Goal: Information Seeking & Learning: Learn about a topic

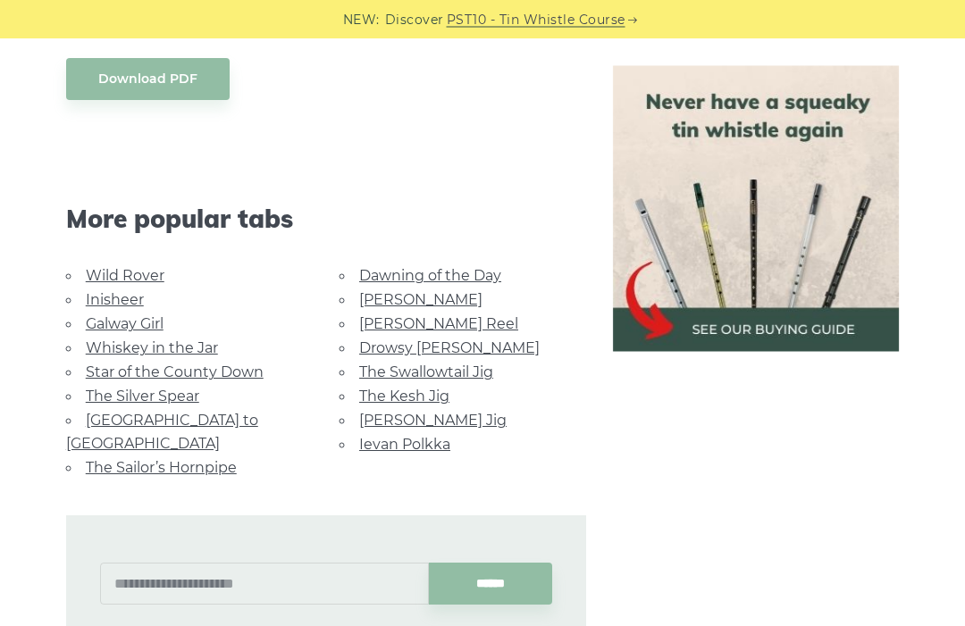
click at [286, 561] on div "******" at bounding box center [326, 585] width 521 height 138
click at [307, 564] on input "text" at bounding box center [264, 585] width 329 height 42
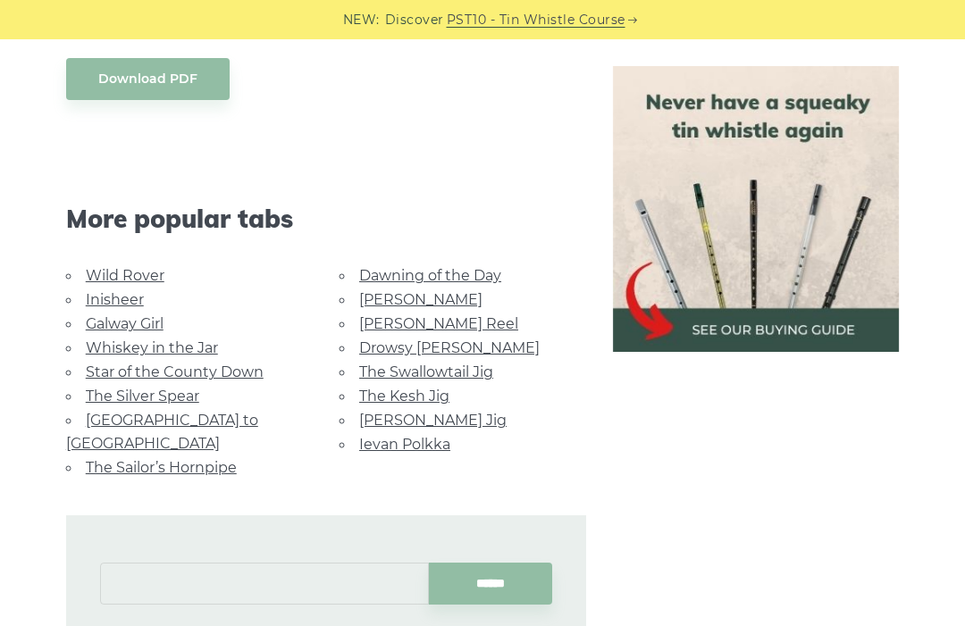
scroll to position [984, 0]
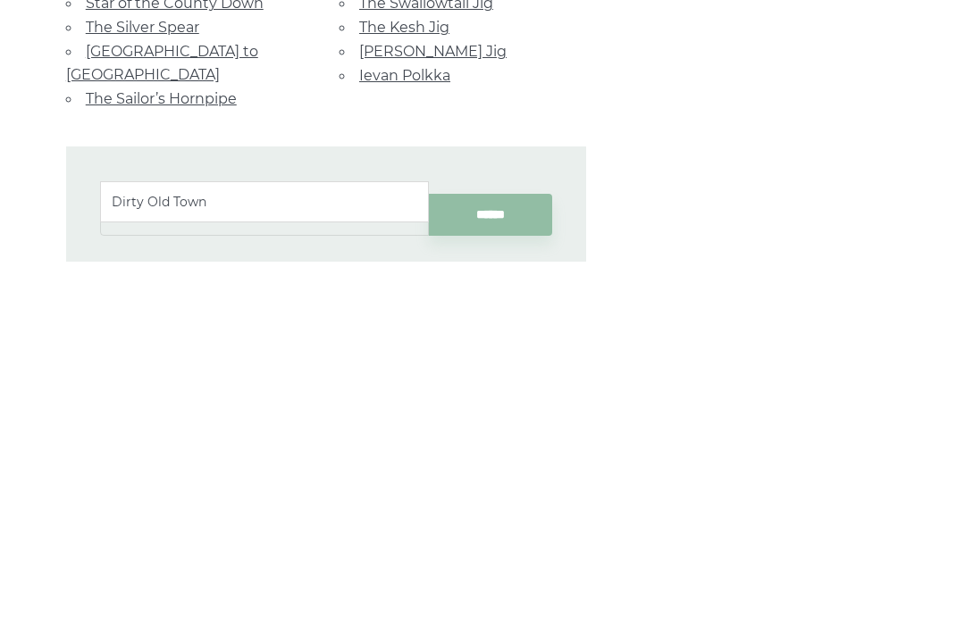
click at [346, 546] on ul "Dirty Old Town" at bounding box center [264, 566] width 329 height 41
click at [350, 546] on ul "Dirty Old Town" at bounding box center [264, 566] width 329 height 41
click at [351, 546] on ul "Dirty Old Town" at bounding box center [264, 566] width 329 height 41
click at [367, 546] on ul "Dirty Old Town" at bounding box center [264, 566] width 329 height 41
click at [371, 546] on ul "Dirty Old Town" at bounding box center [264, 566] width 329 height 41
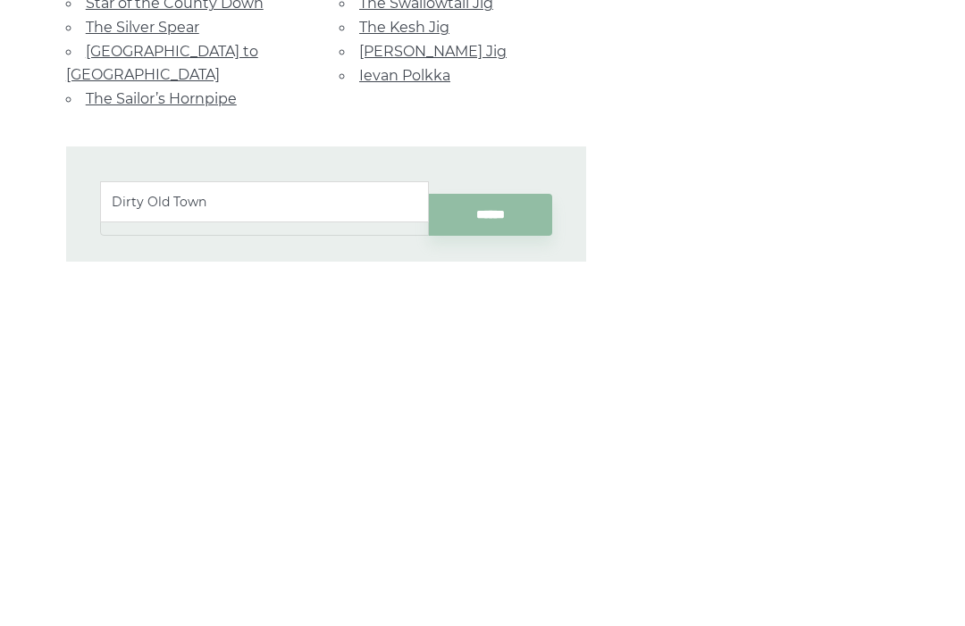
click at [377, 556] on li "Dirty Old Town" at bounding box center [265, 566] width 306 height 21
type input "**********"
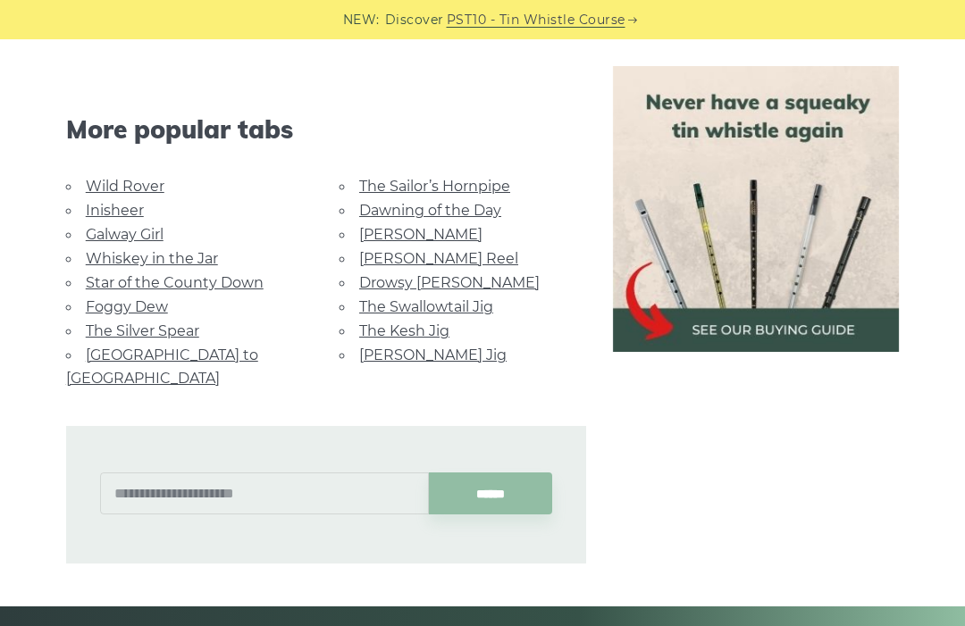
scroll to position [1853, 0]
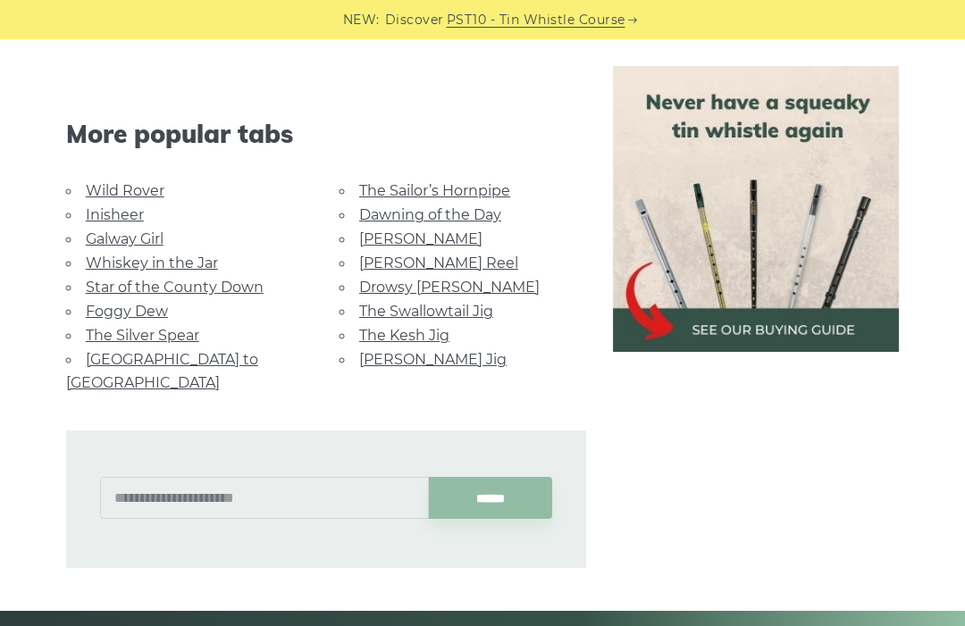
click at [194, 284] on link "Star of the County Down" at bounding box center [175, 287] width 178 height 17
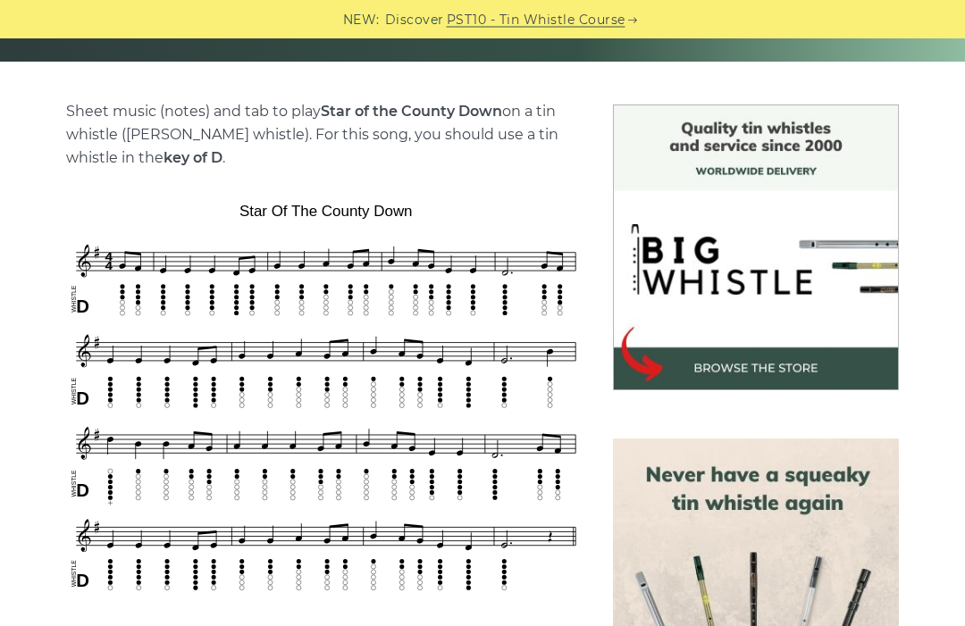
scroll to position [407, 0]
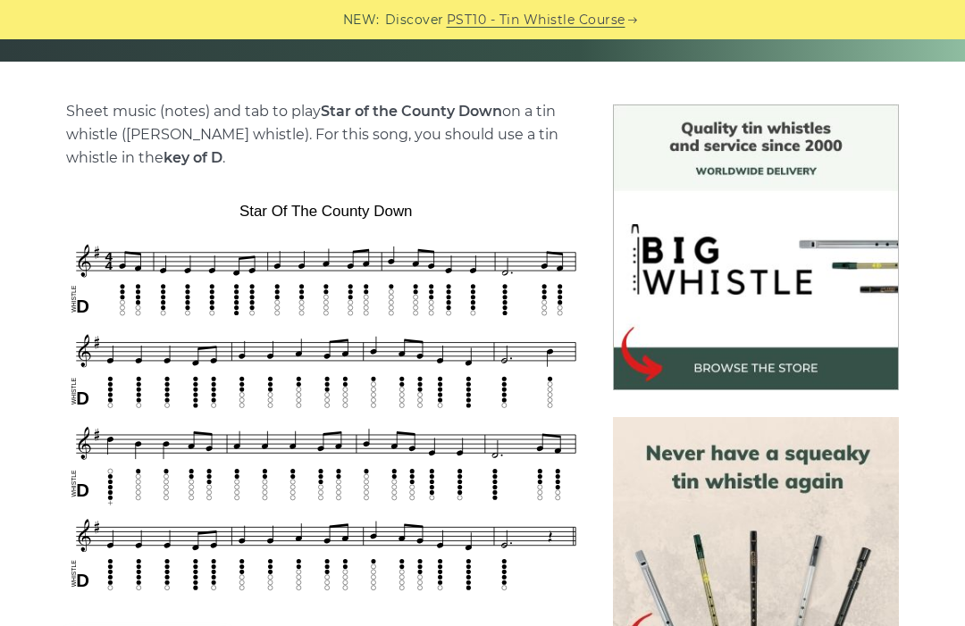
click at [720, 365] on img at bounding box center [756, 248] width 286 height 286
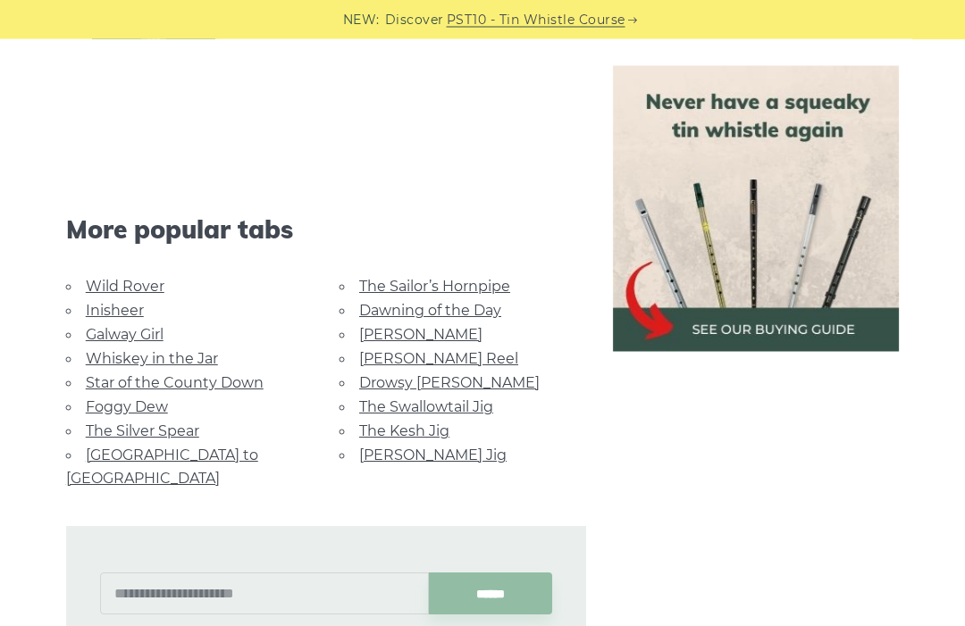
scroll to position [1756, 0]
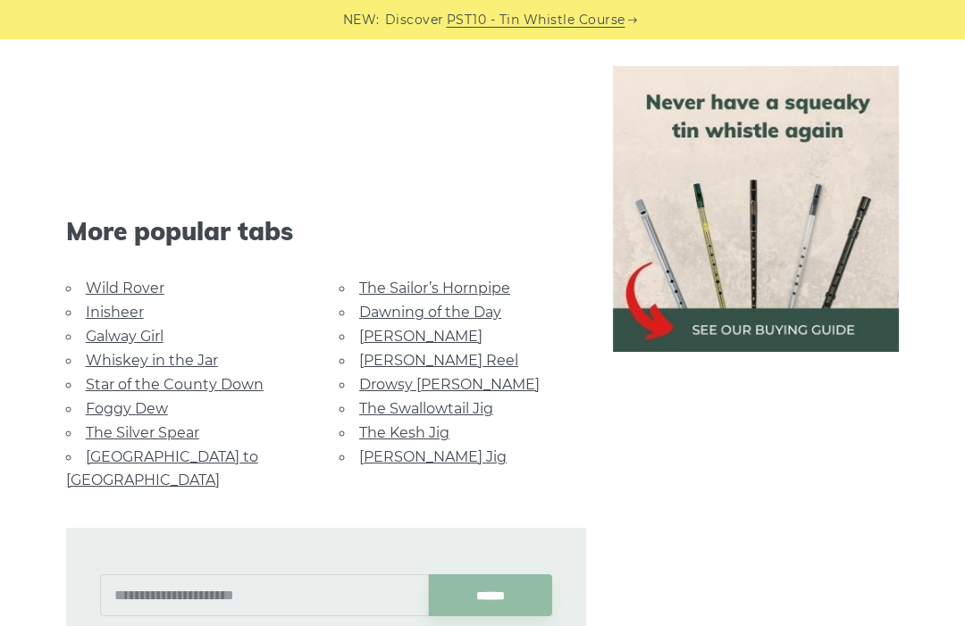
click at [224, 388] on link "Star of the County Down" at bounding box center [175, 384] width 178 height 17
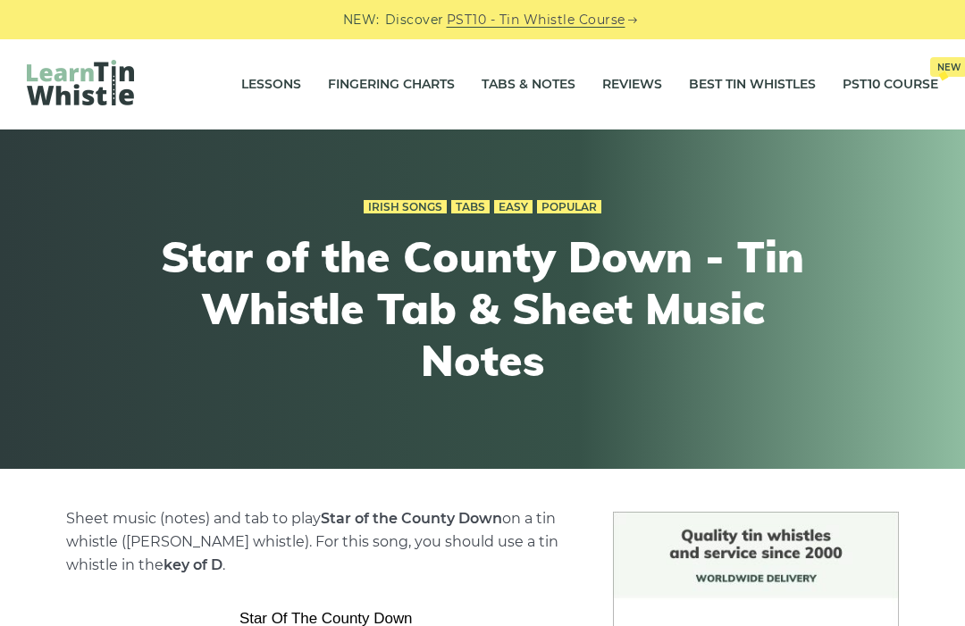
click at [526, 91] on link "Tabs & Notes" at bounding box center [529, 85] width 94 height 45
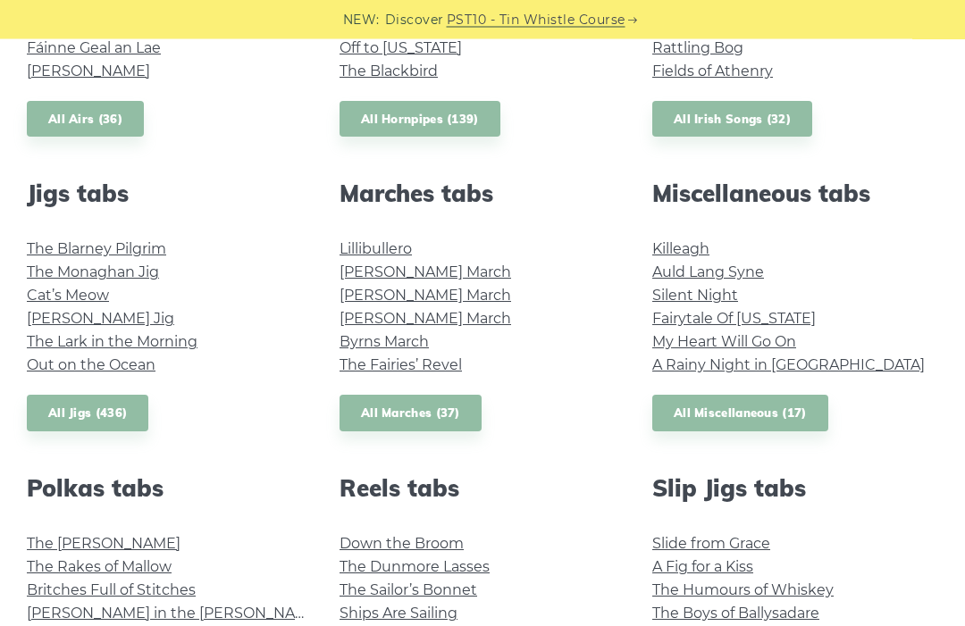
scroll to position [885, 0]
click at [767, 343] on link "My Heart Will Go On" at bounding box center [724, 340] width 144 height 17
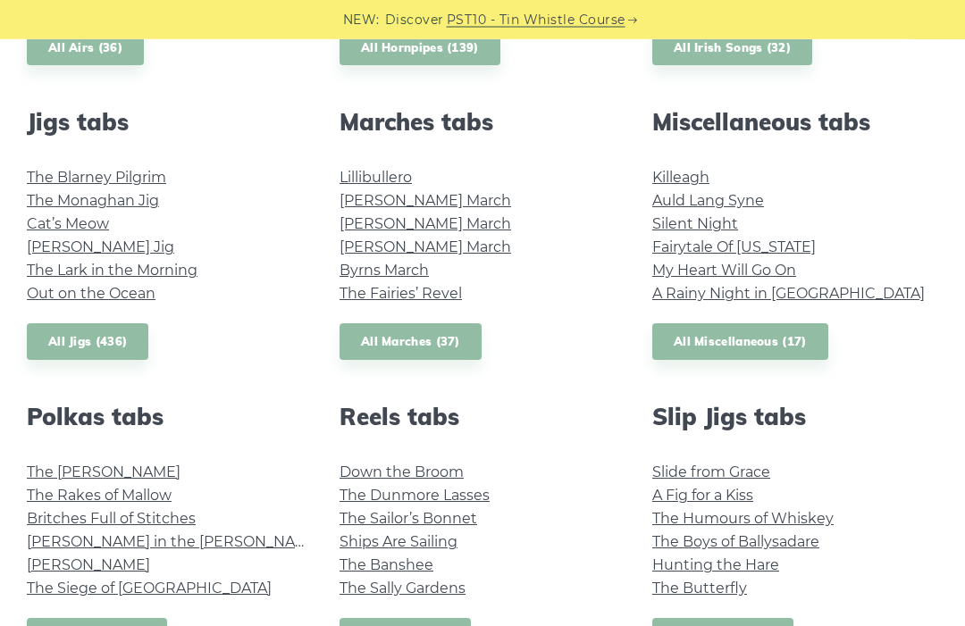
scroll to position [956, 0]
click at [802, 354] on link "All Miscellaneous (17)" at bounding box center [740, 341] width 176 height 37
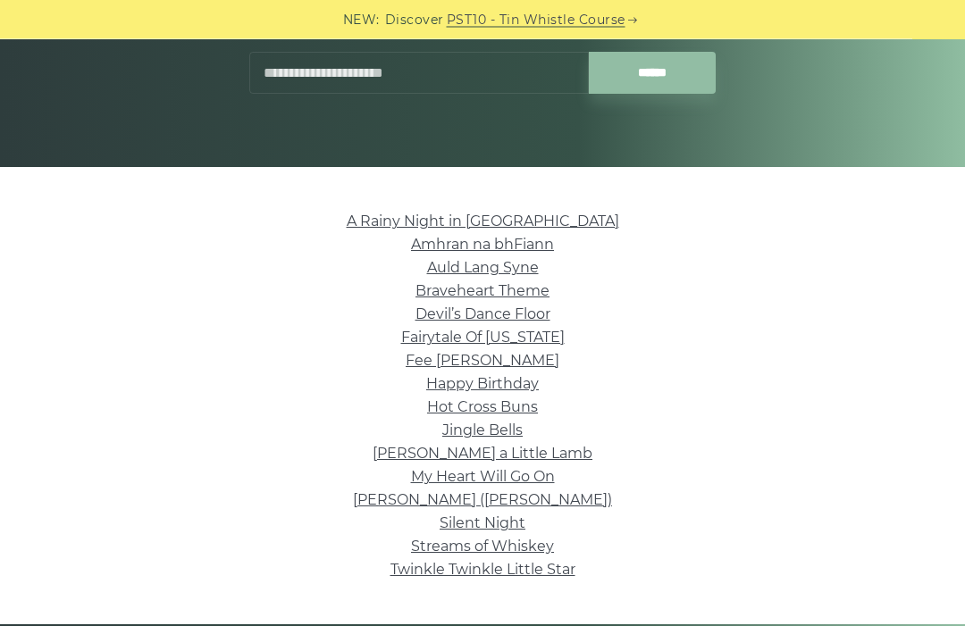
scroll to position [301, 0]
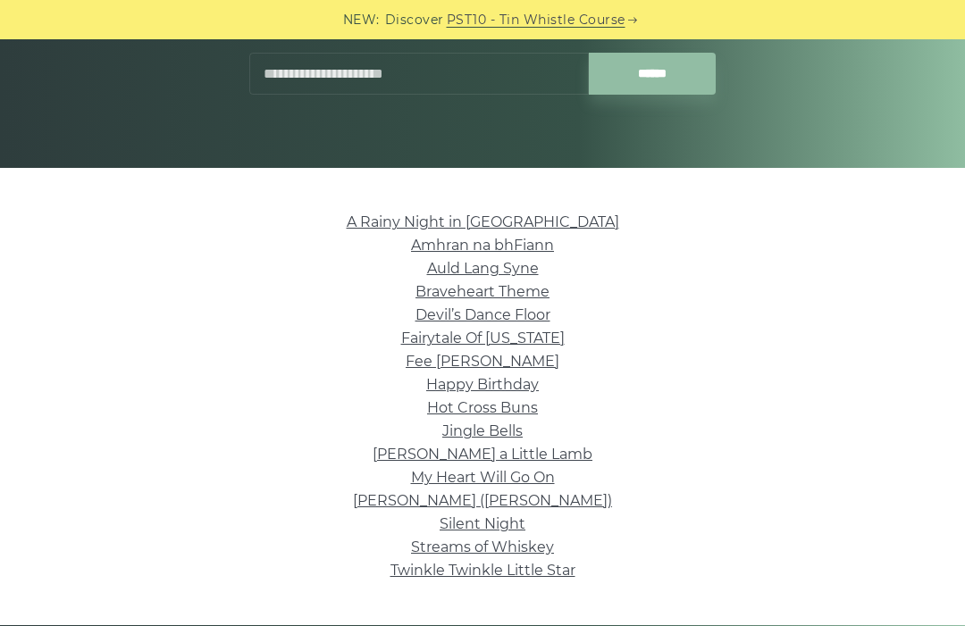
click at [517, 364] on link "Fee [PERSON_NAME]" at bounding box center [483, 361] width 154 height 17
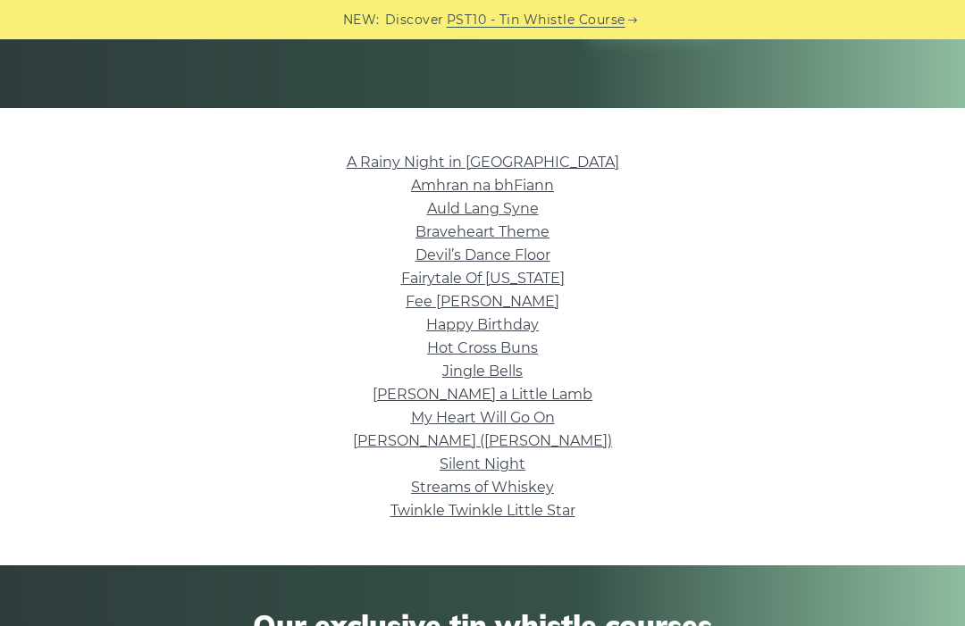
click at [559, 280] on link "Fairytale Of [US_STATE]" at bounding box center [482, 278] width 163 height 17
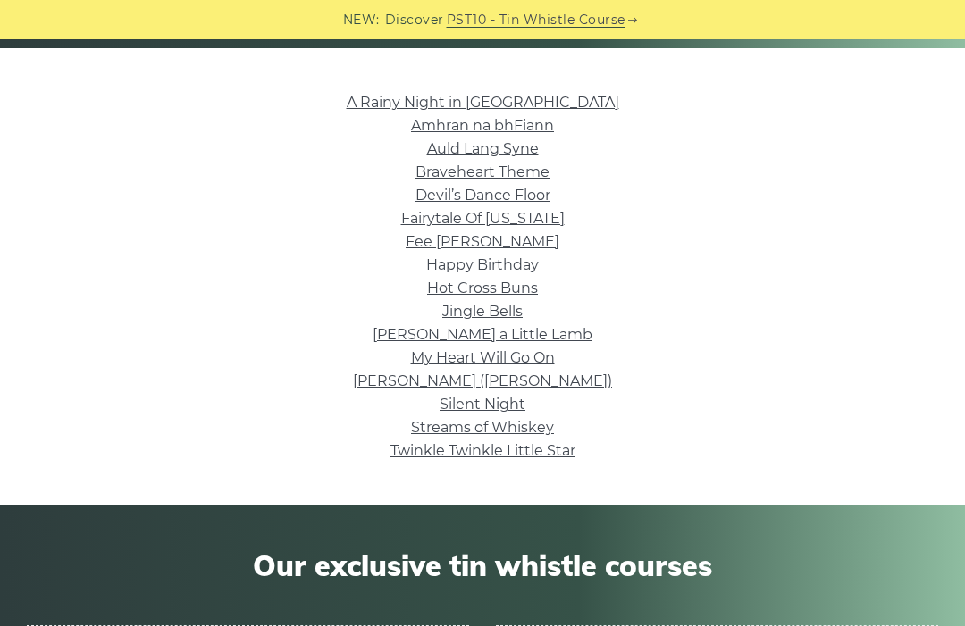
scroll to position [415, 0]
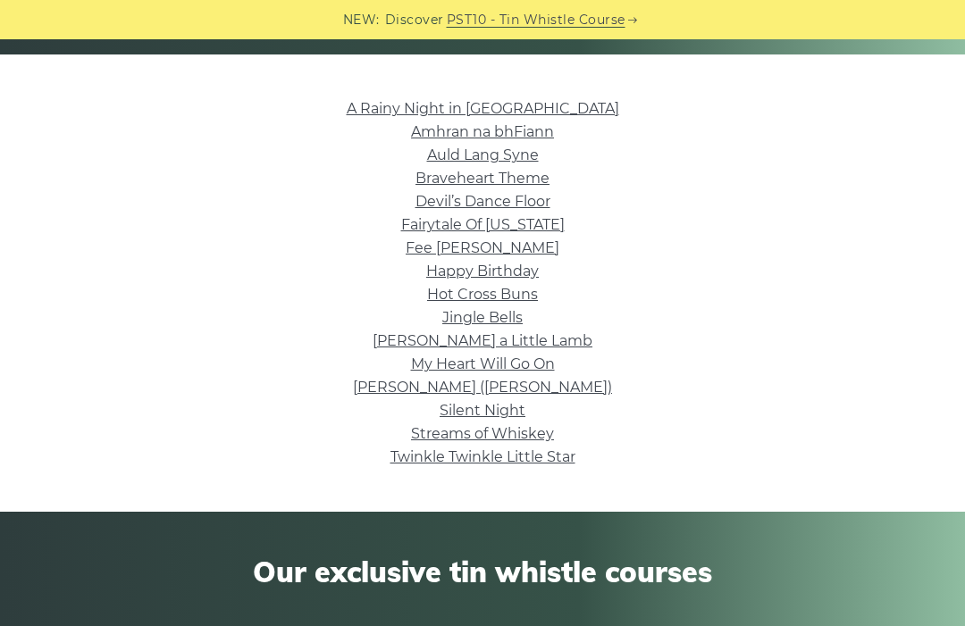
click at [526, 371] on link "My Heart Will Go On" at bounding box center [483, 364] width 144 height 17
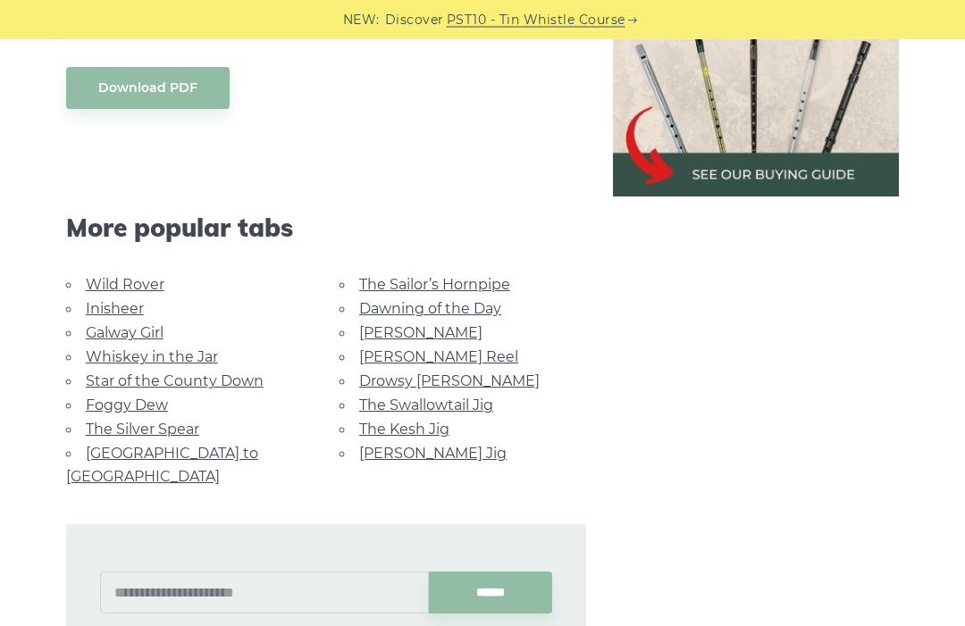
scroll to position [935, 0]
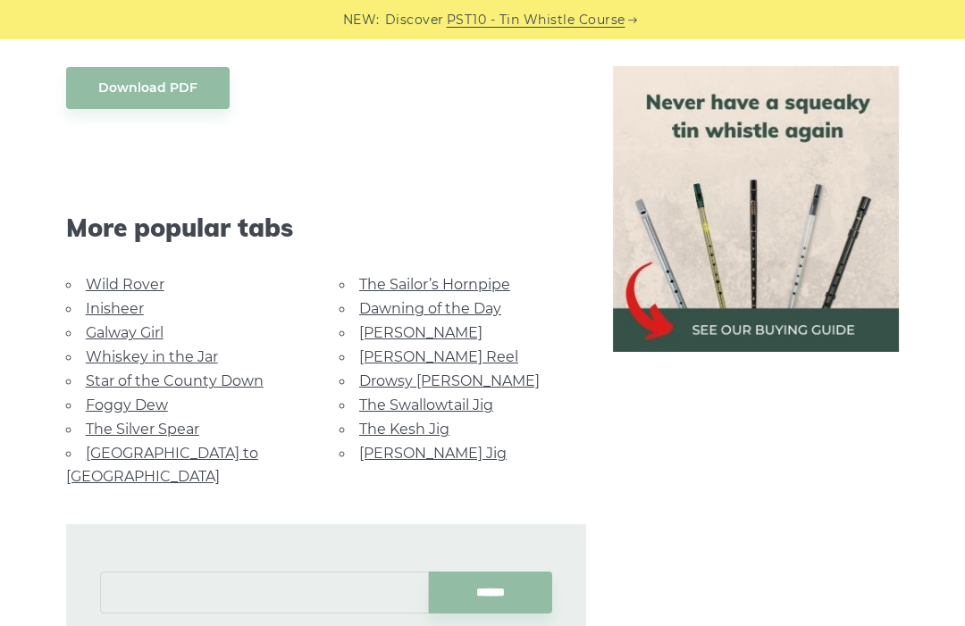
click at [326, 572] on input "text" at bounding box center [264, 593] width 329 height 42
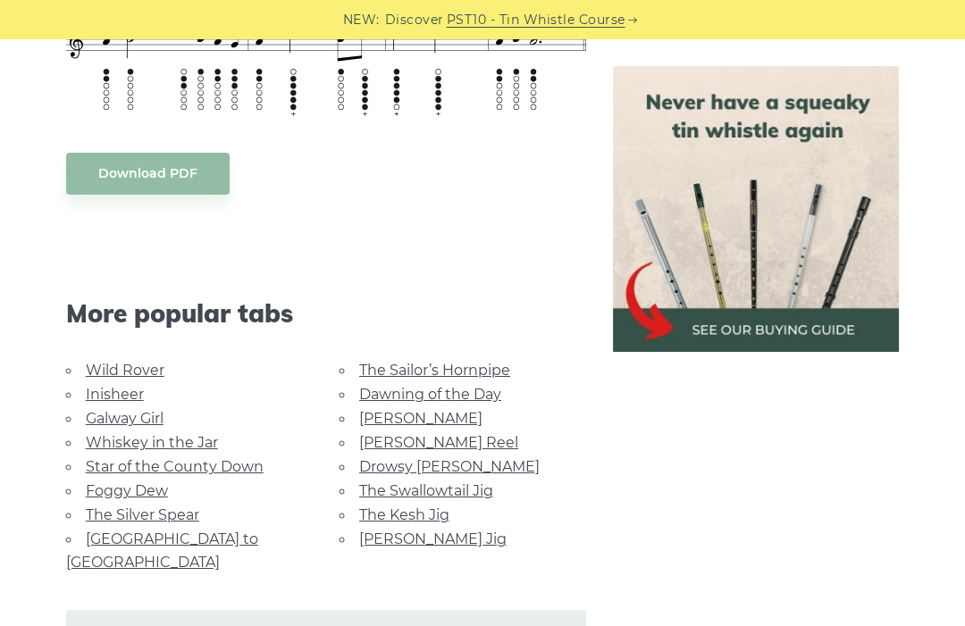
scroll to position [1001, 0]
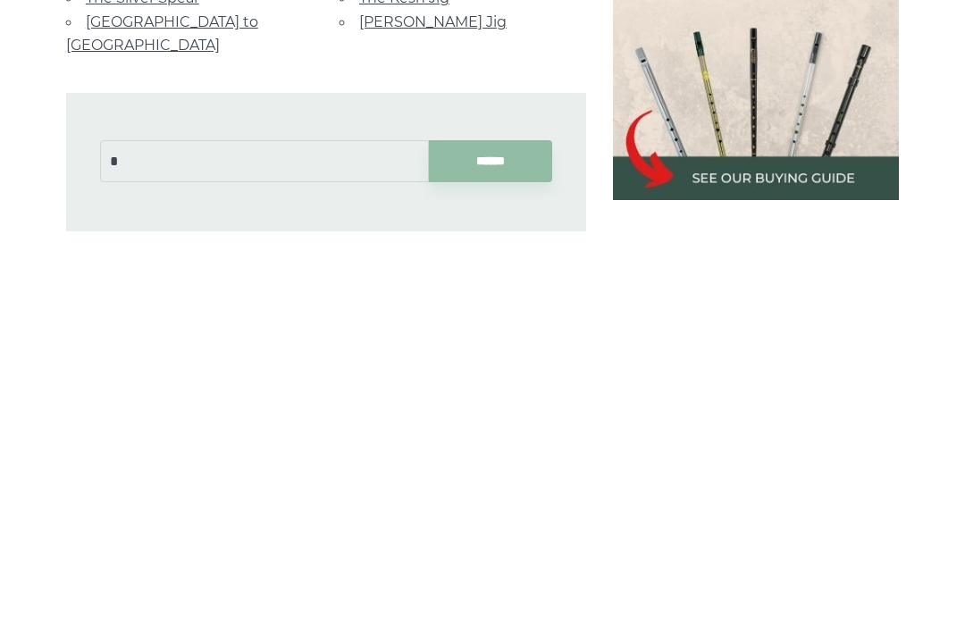
type input "*"
click at [490, 506] on input "******" at bounding box center [490, 527] width 123 height 42
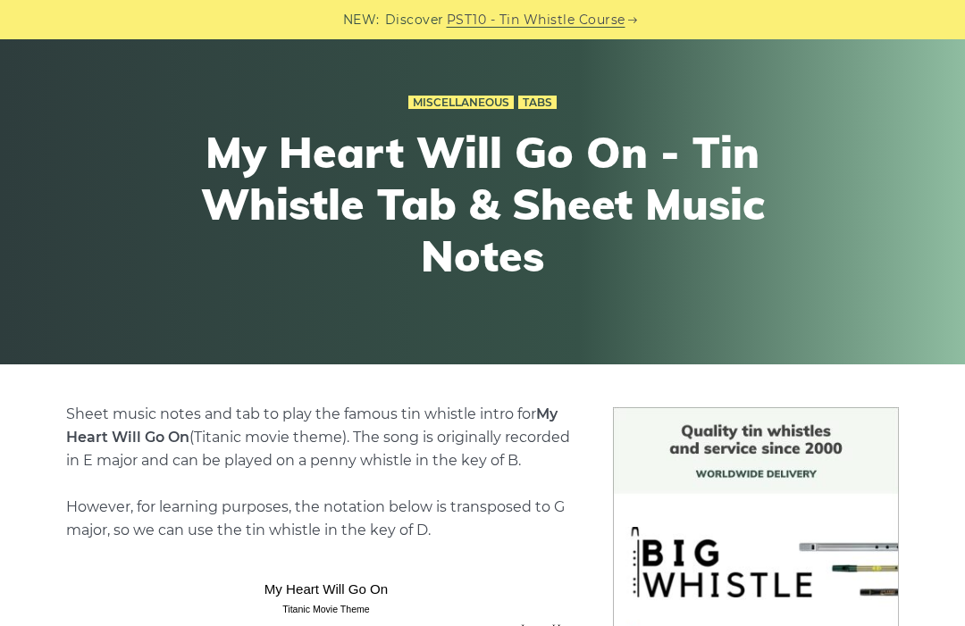
scroll to position [0, 0]
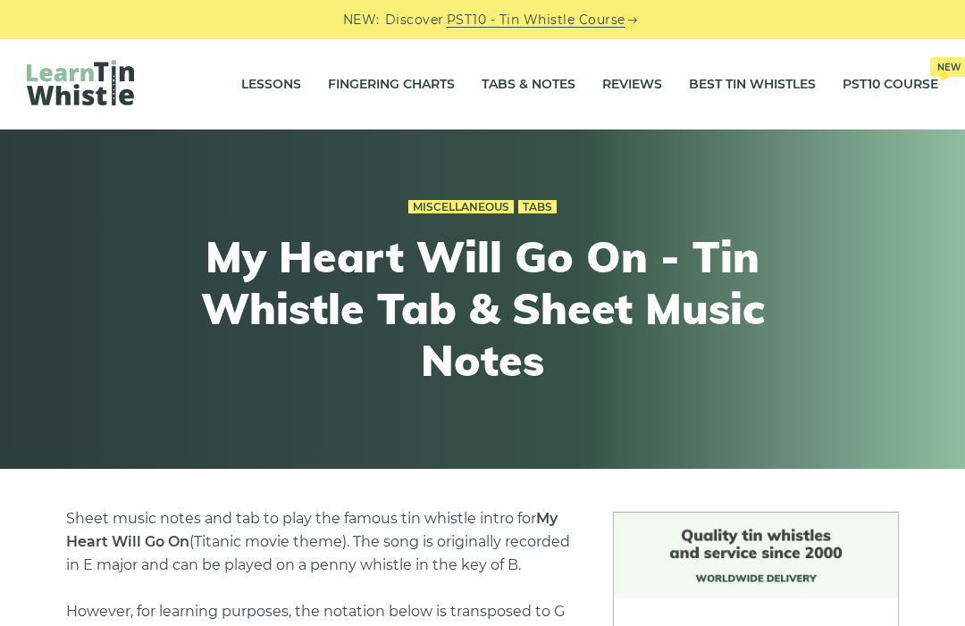
click at [532, 87] on link "Tabs & Notes" at bounding box center [529, 85] width 94 height 45
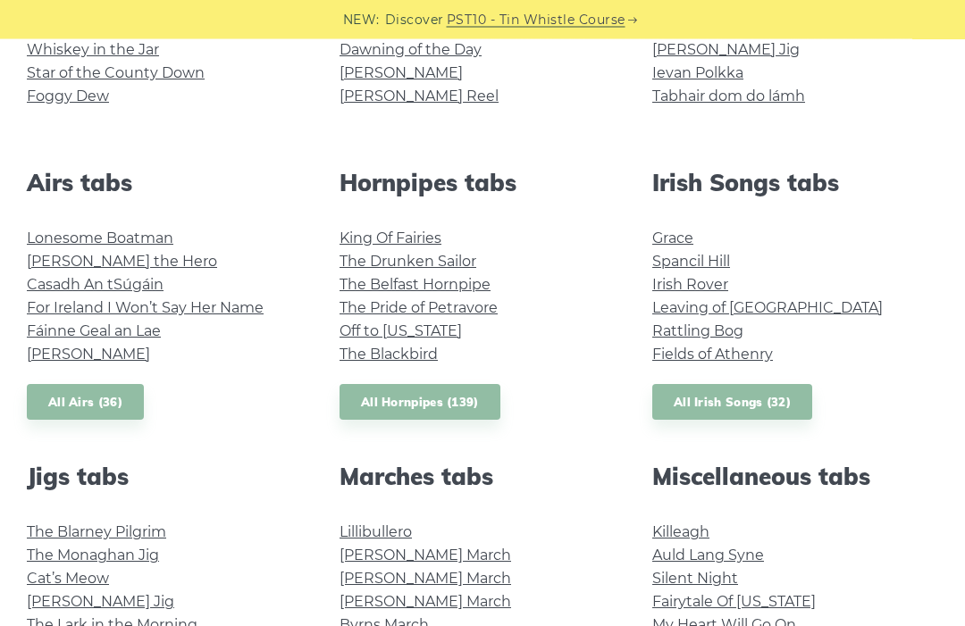
scroll to position [601, 0]
click at [685, 417] on link "All Irish Songs (32)" at bounding box center [732, 402] width 160 height 37
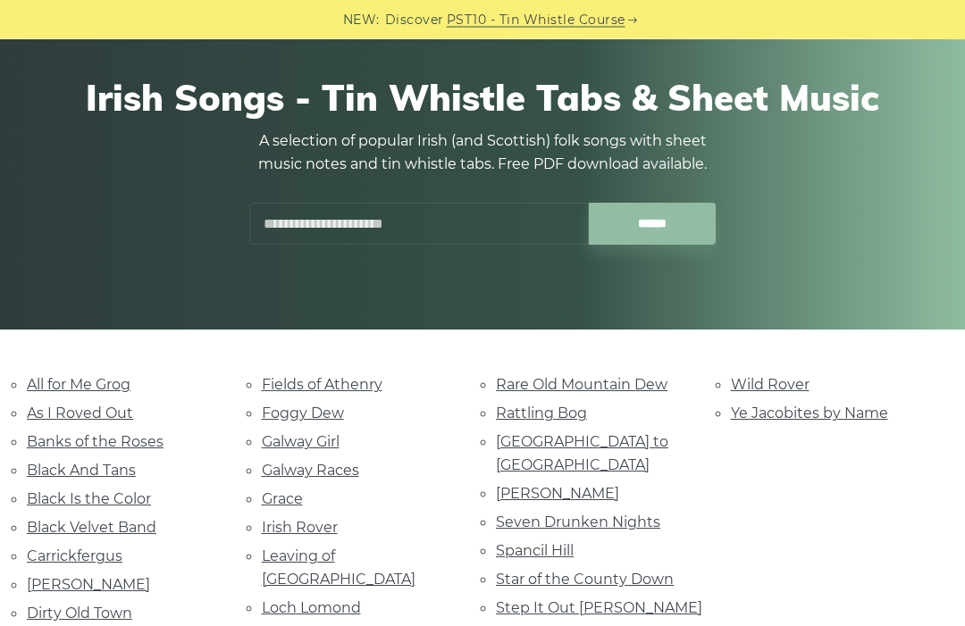
scroll to position [140, 0]
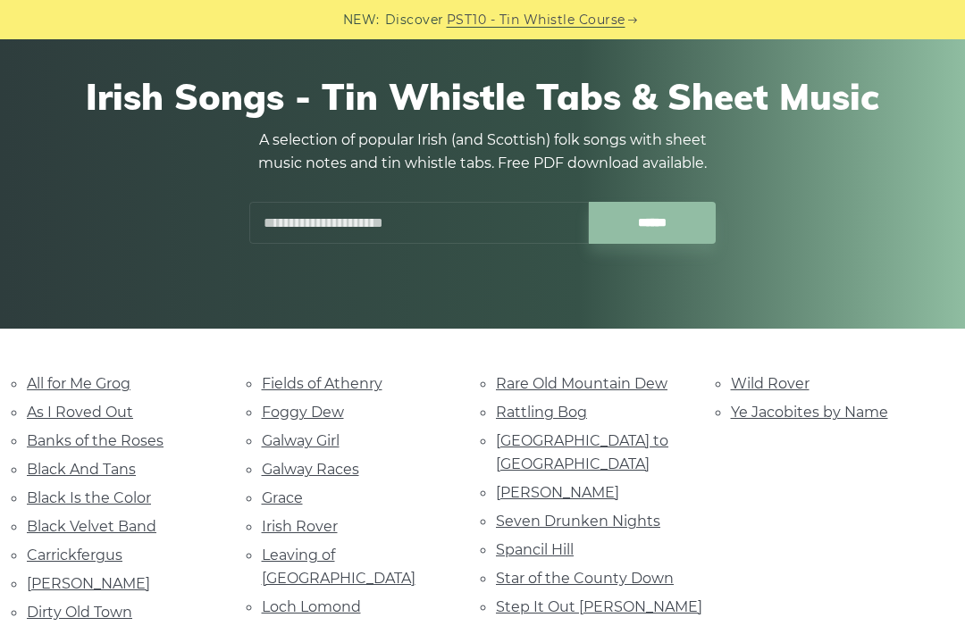
click at [69, 461] on link "Black And Tans" at bounding box center [81, 469] width 109 height 17
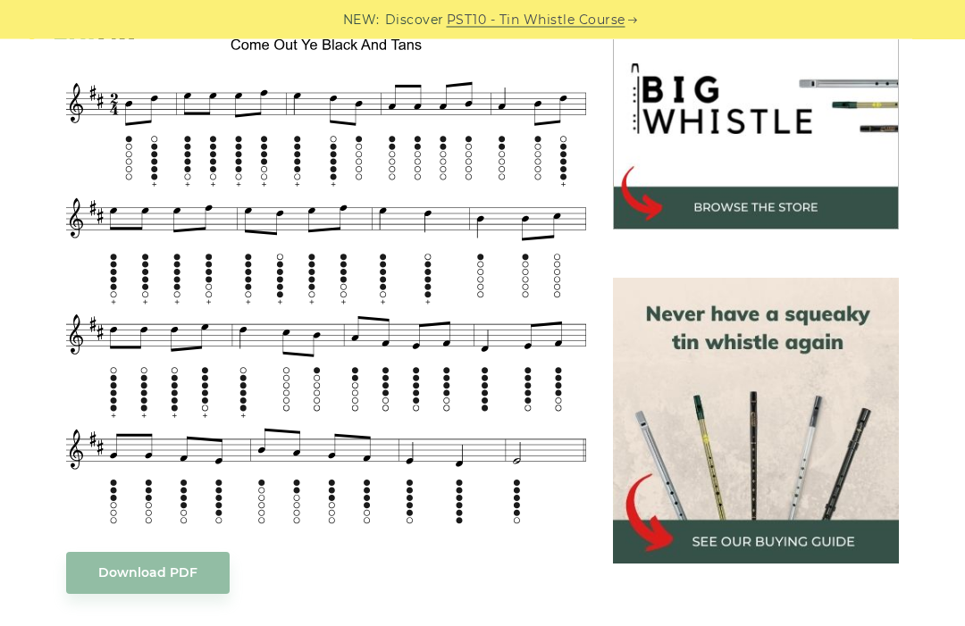
scroll to position [568, 0]
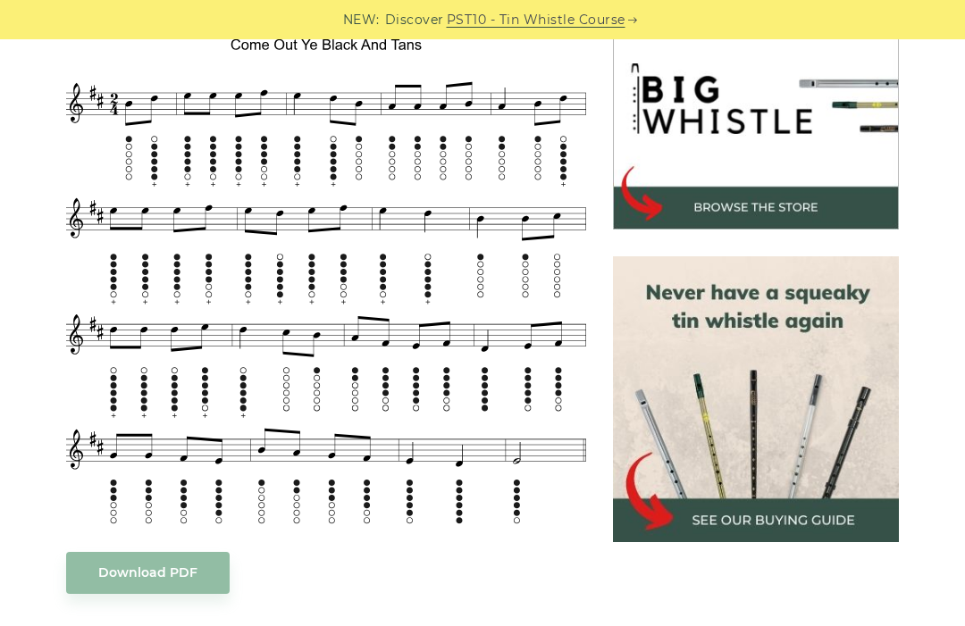
click at [911, 395] on div at bounding box center [755, 399] width 313 height 286
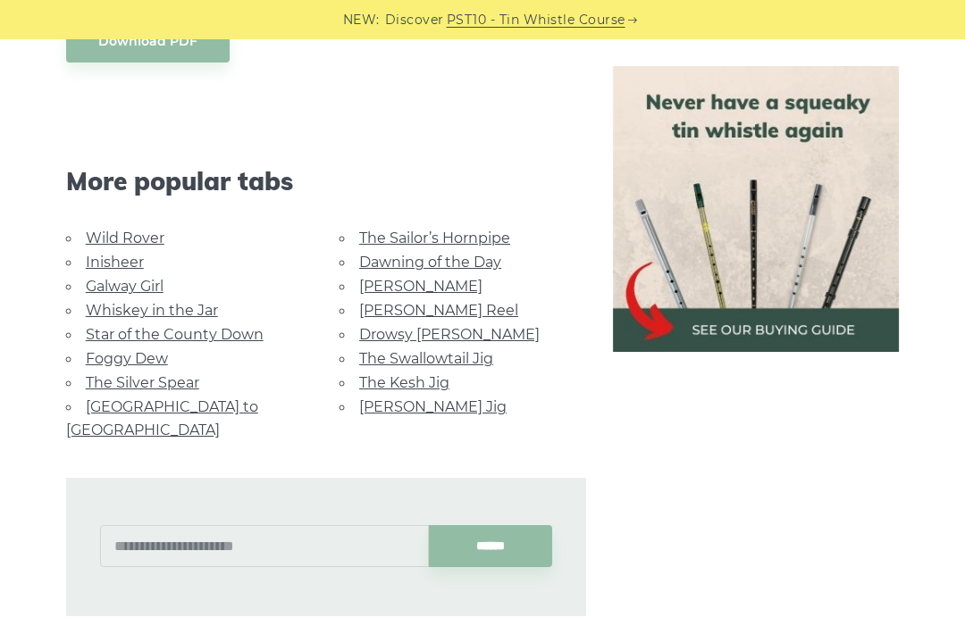
scroll to position [1097, 0]
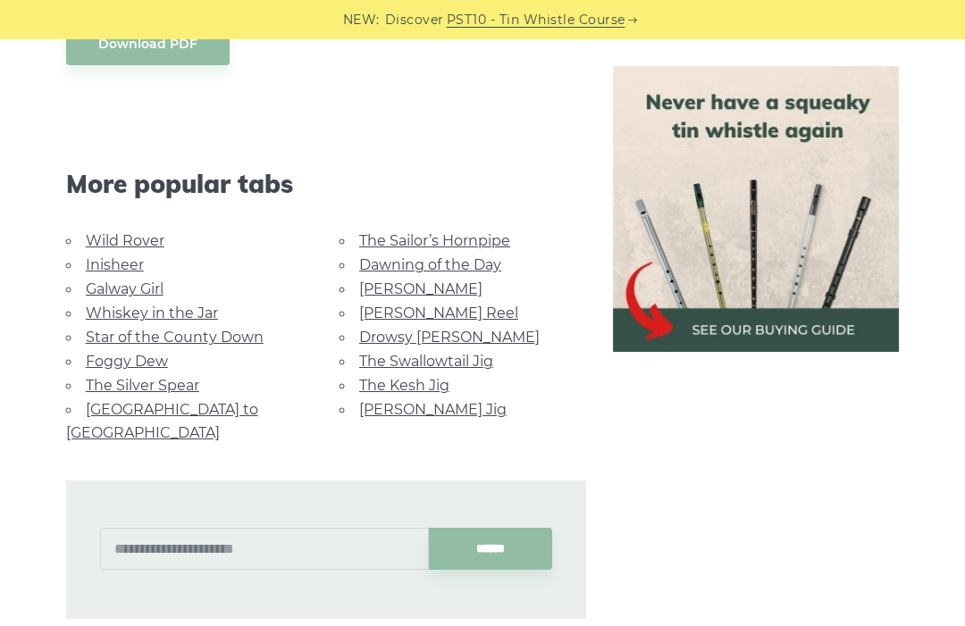
click at [161, 353] on link "Foggy Dew" at bounding box center [127, 361] width 82 height 17
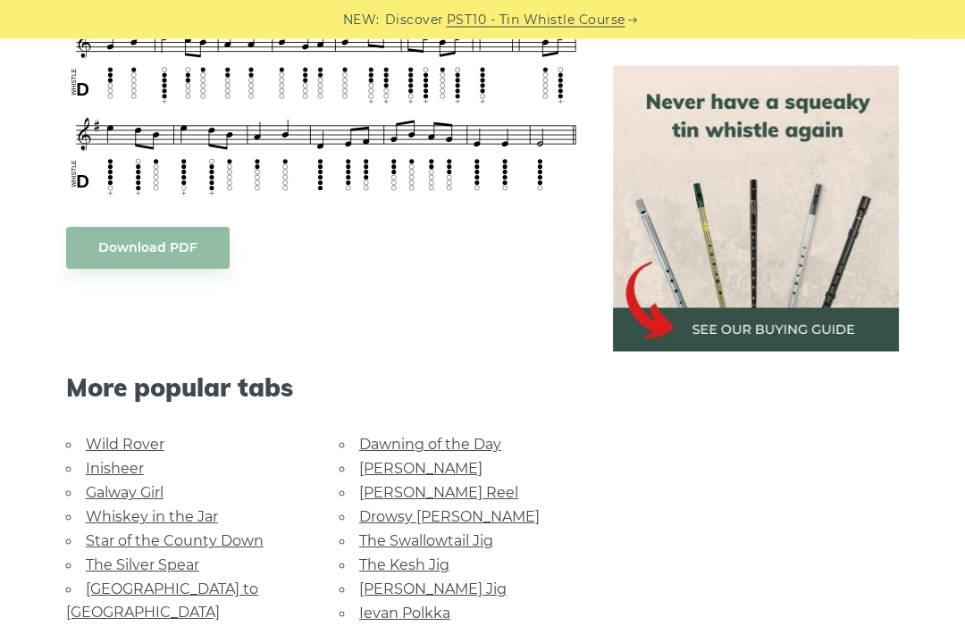
scroll to position [810, 0]
click at [466, 436] on link "Dawning of the Day" at bounding box center [430, 444] width 142 height 17
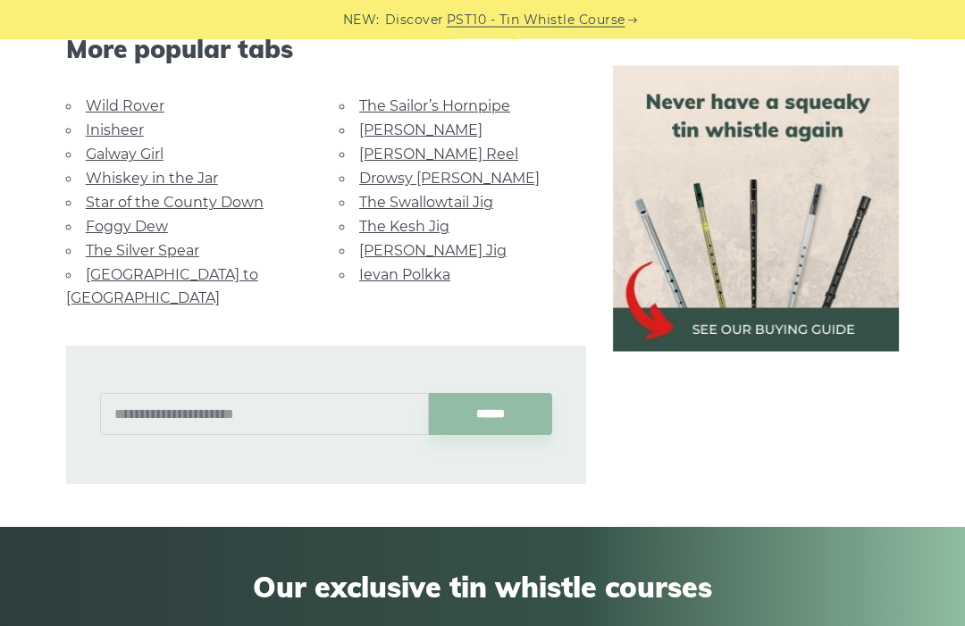
scroll to position [1170, 0]
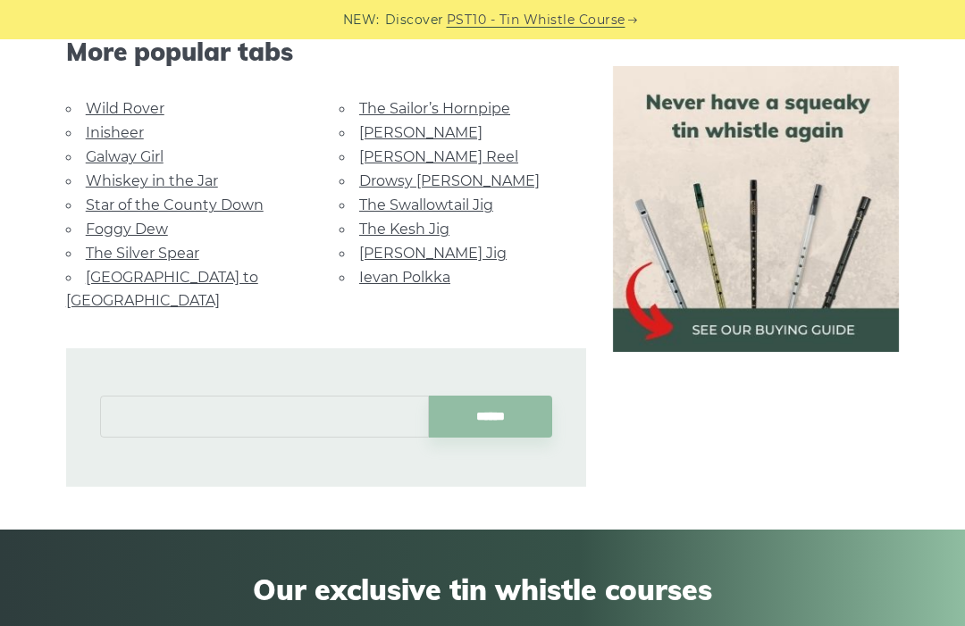
click at [339, 396] on input "text" at bounding box center [264, 417] width 329 height 42
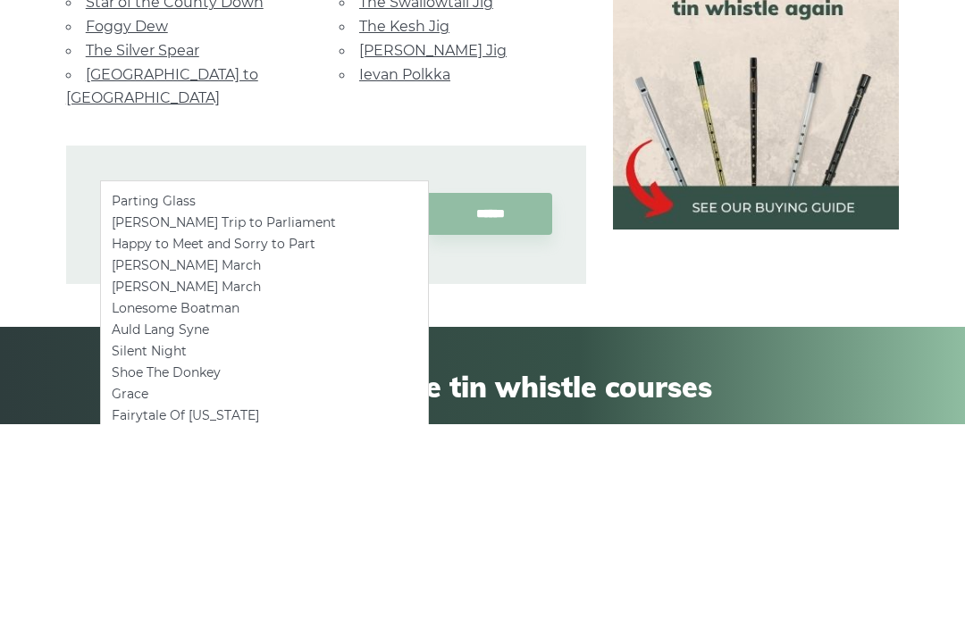
click at [356, 383] on ul "Parting Glass O’Connell’s Trip to Parliament Happy to Meet and Sorry to Part Bo…" at bounding box center [264, 607] width 329 height 448
click at [350, 415] on li "[PERSON_NAME] Trip to Parliament" at bounding box center [265, 425] width 306 height 21
type input "**********"
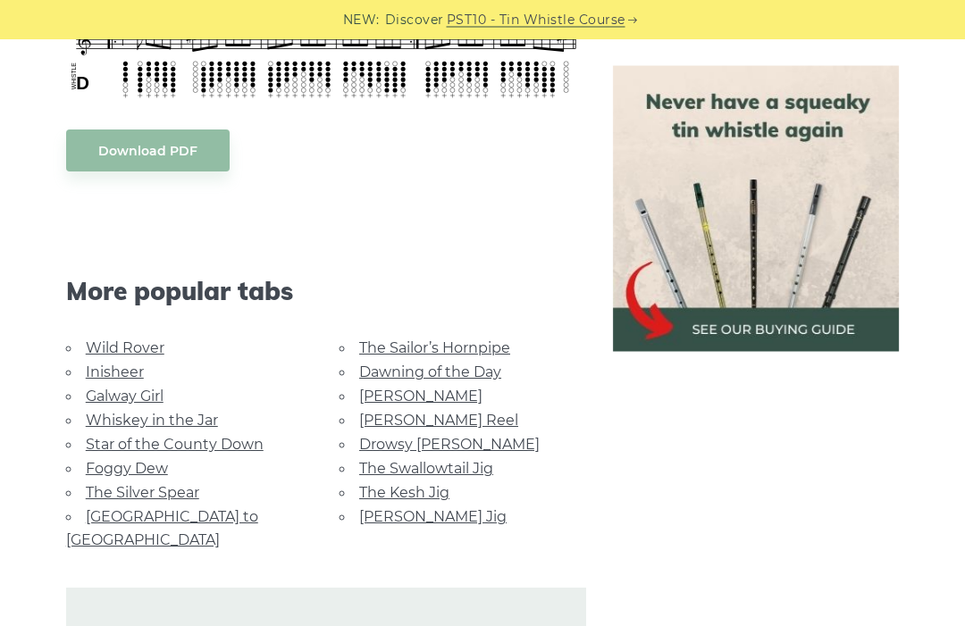
scroll to position [1022, 0]
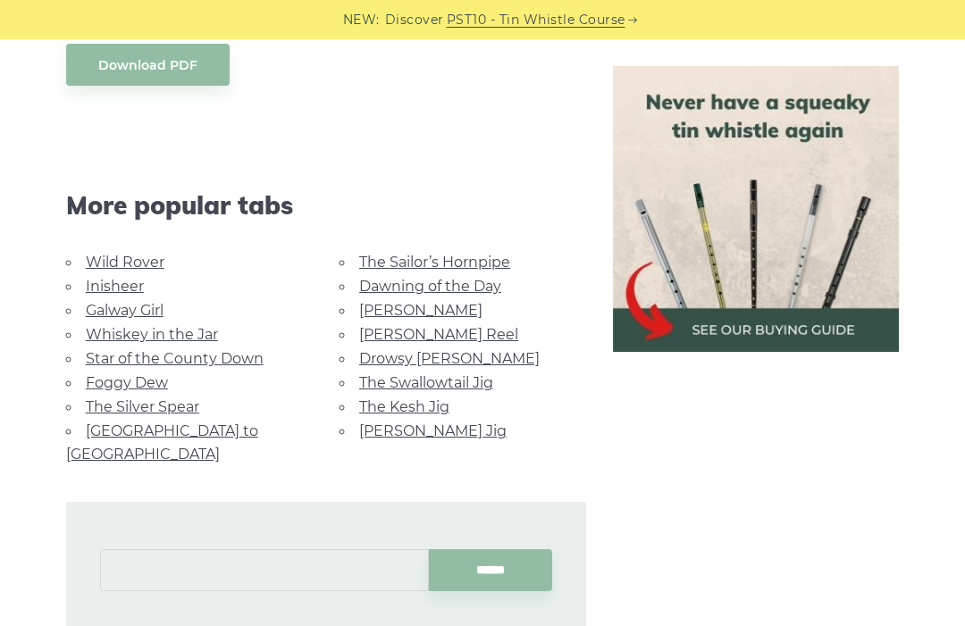
click at [239, 553] on input "text" at bounding box center [264, 570] width 329 height 42
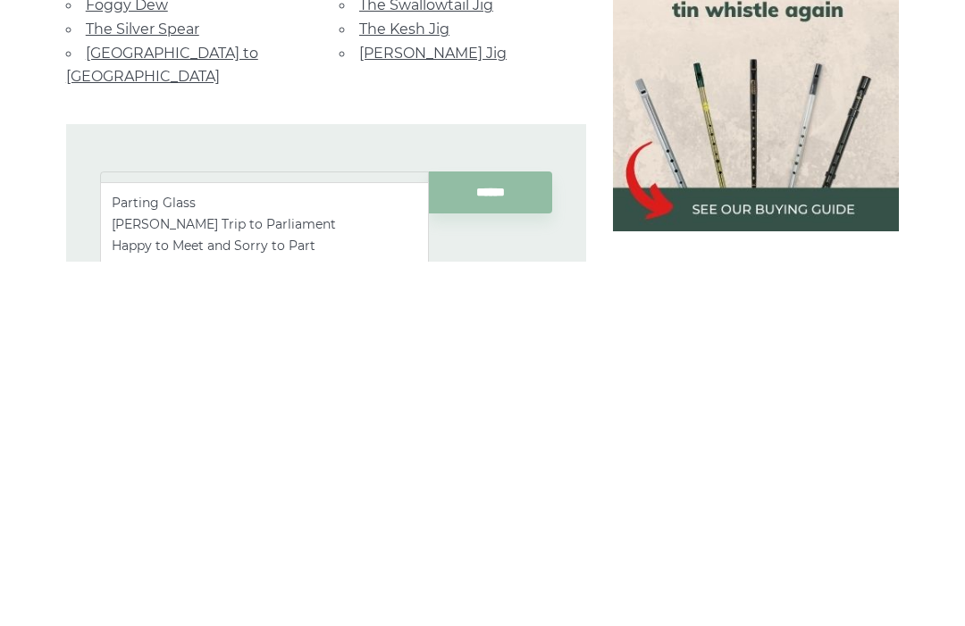
click at [330, 578] on li "[PERSON_NAME] Trip to Parliament" at bounding box center [265, 588] width 306 height 21
type input "**********"
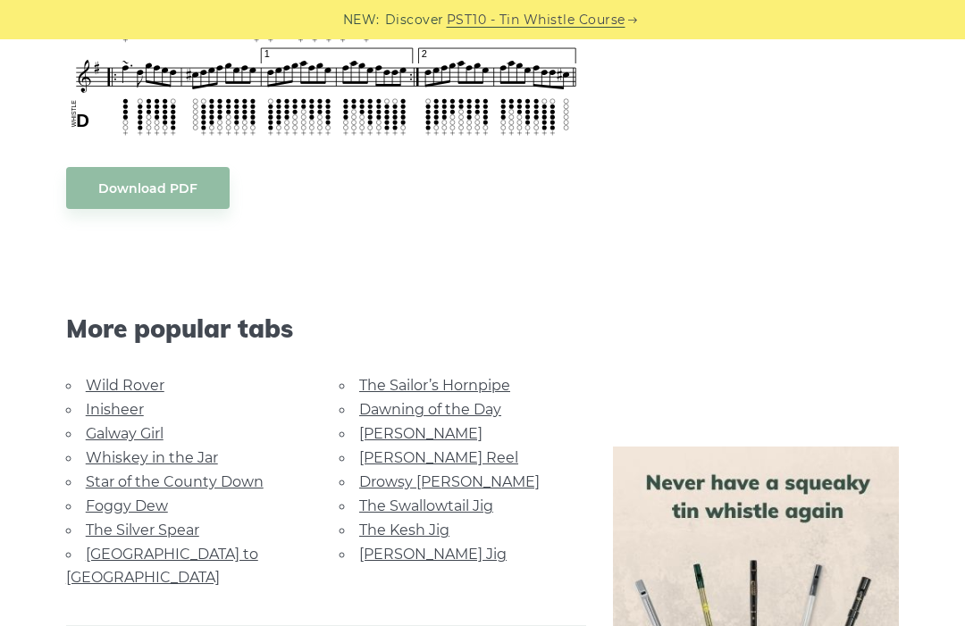
scroll to position [1035, 0]
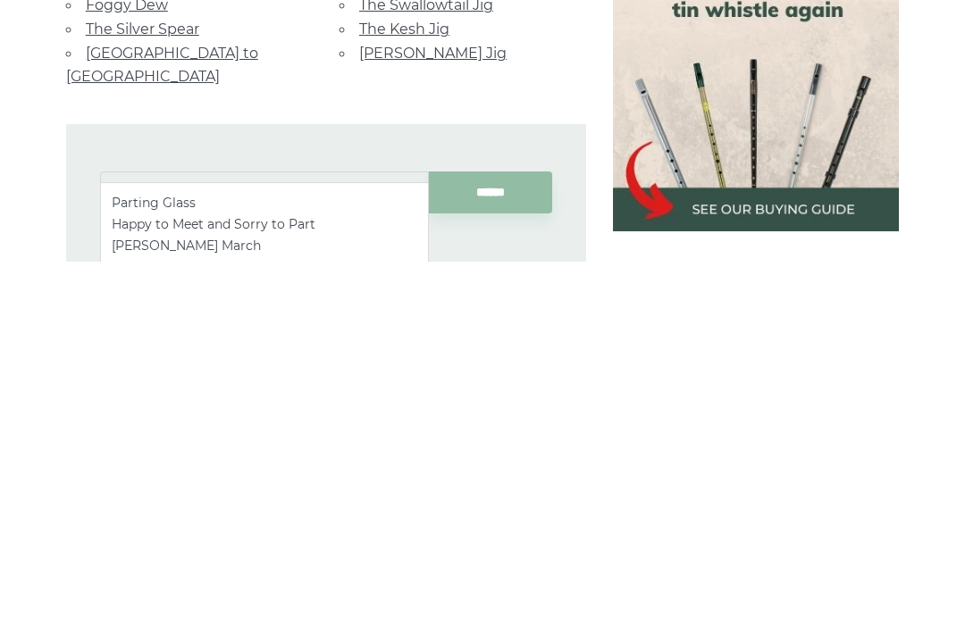
click at [177, 557] on li "Parting Glass" at bounding box center [265, 567] width 306 height 21
type input "**********"
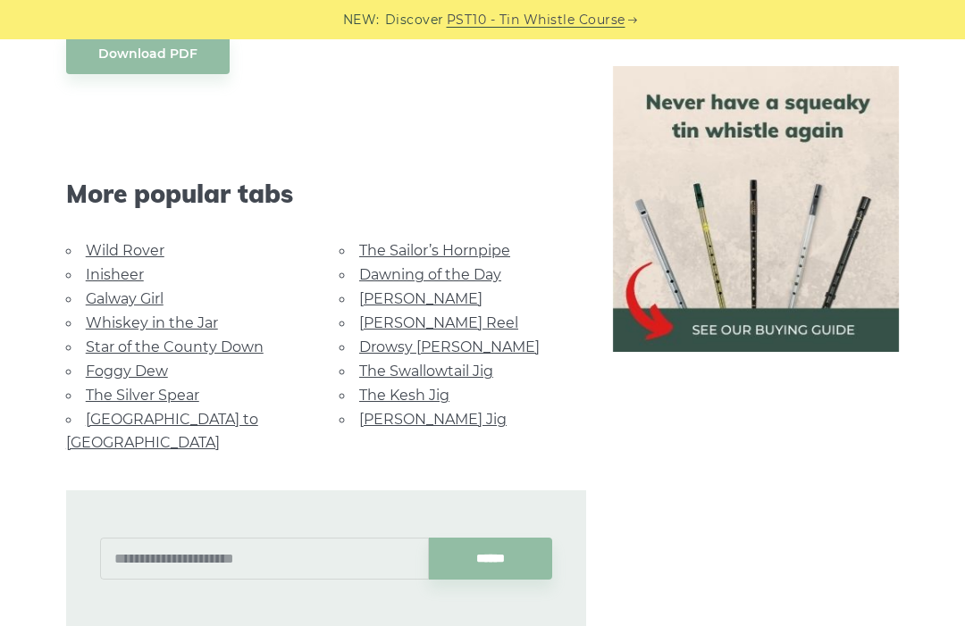
scroll to position [1011, 0]
click at [157, 255] on link "Wild Rover" at bounding box center [125, 249] width 79 height 17
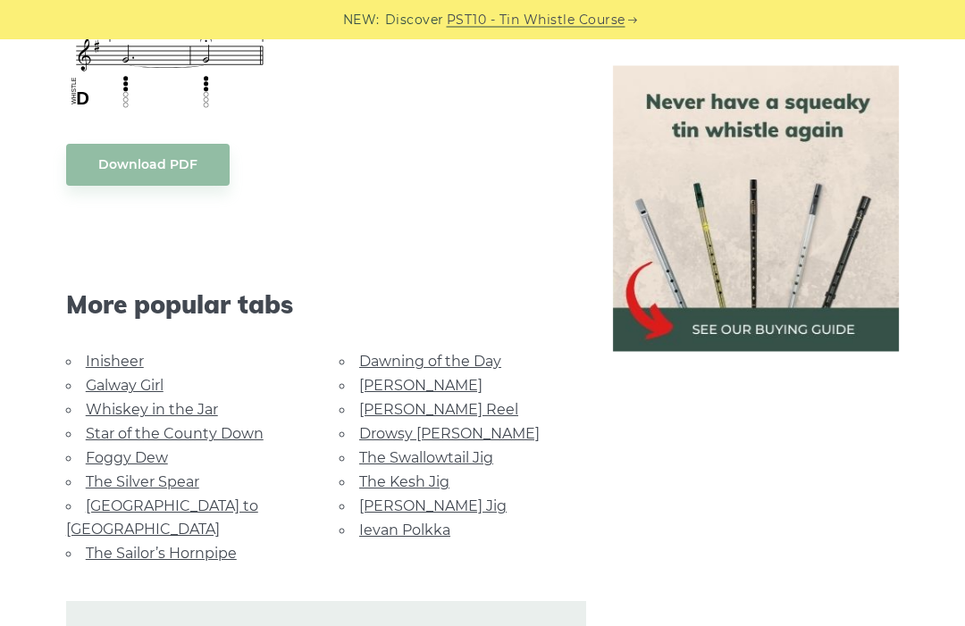
scroll to position [1456, 0]
click at [176, 473] on link "The Silver Spear" at bounding box center [142, 481] width 113 height 17
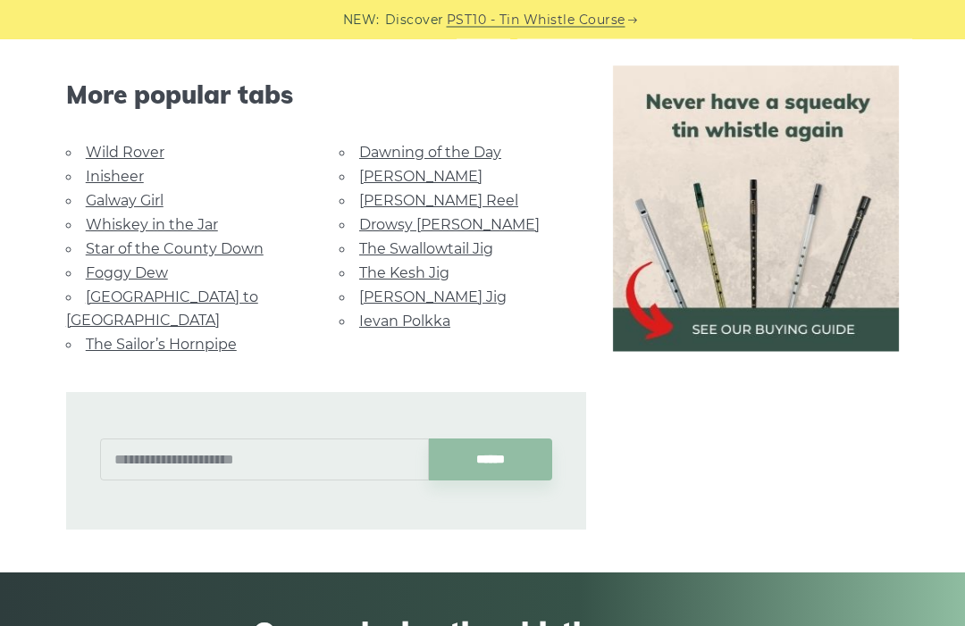
scroll to position [1105, 0]
click at [183, 289] on link "[GEOGRAPHIC_DATA] to [GEOGRAPHIC_DATA]" at bounding box center [162, 309] width 192 height 40
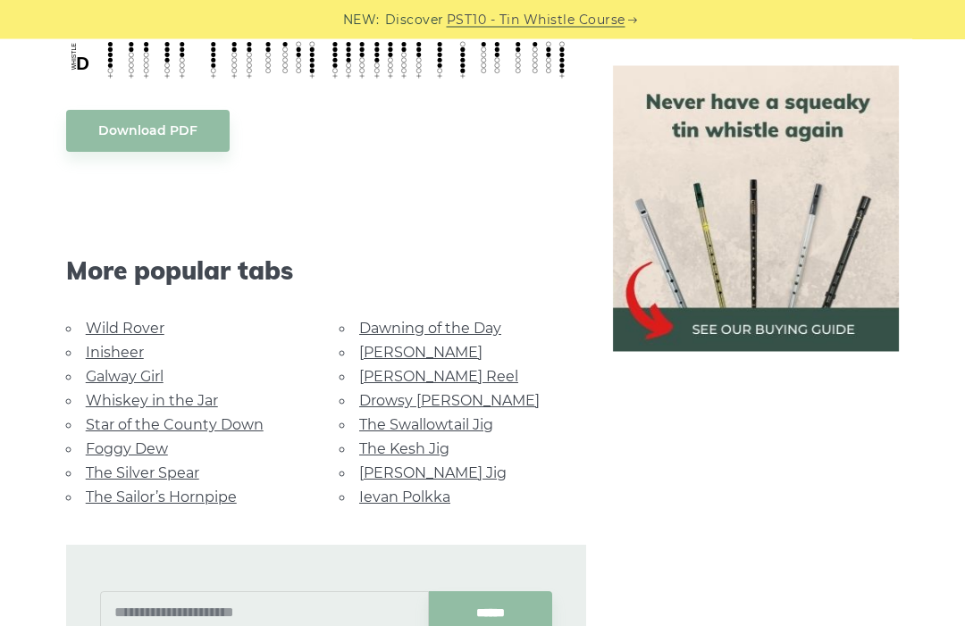
scroll to position [837, 0]
click at [153, 444] on link "Foggy Dew" at bounding box center [127, 448] width 82 height 17
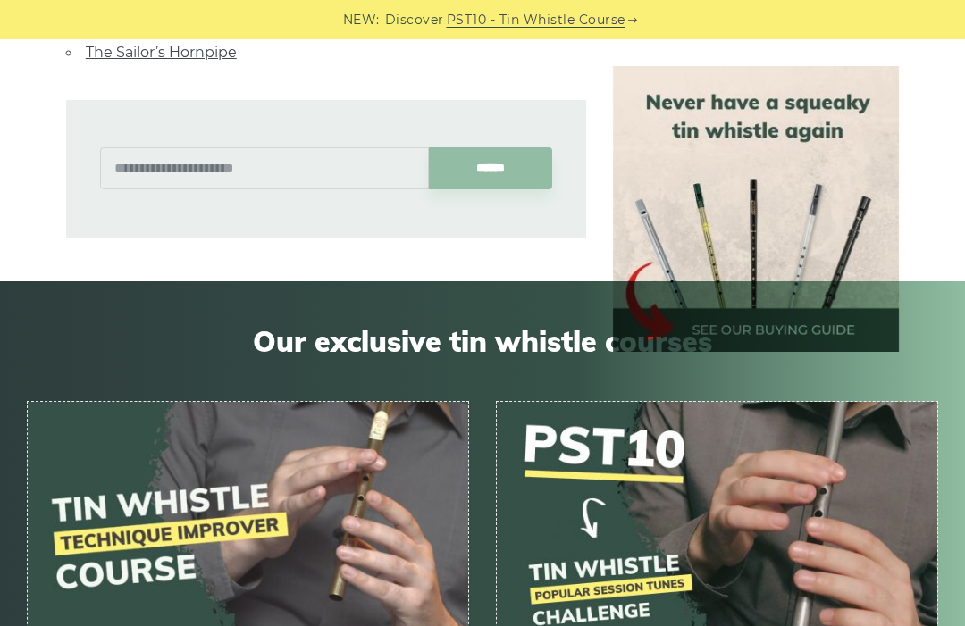
scroll to position [1350, 0]
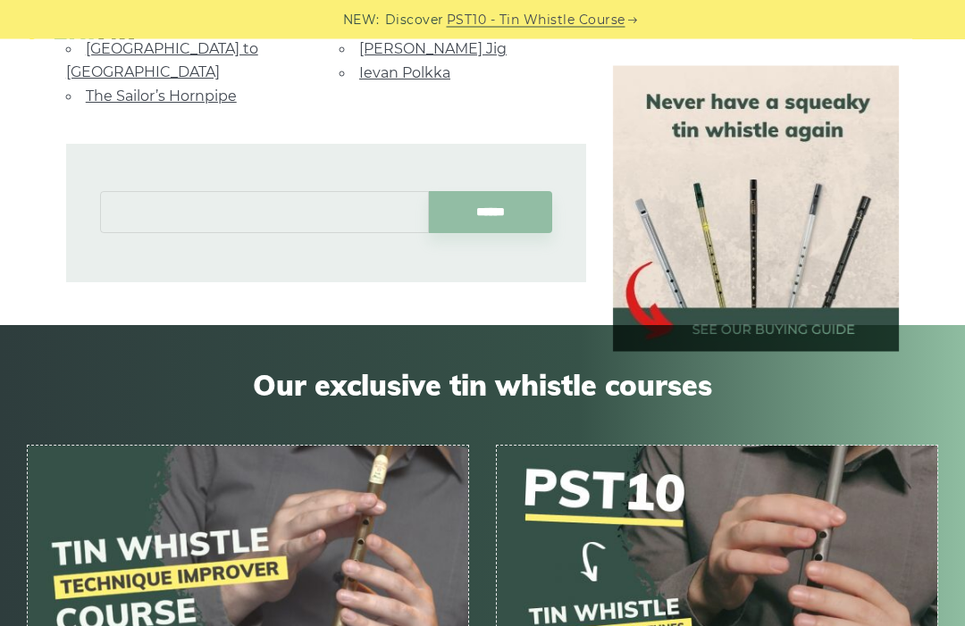
click at [144, 192] on input "text" at bounding box center [264, 213] width 329 height 42
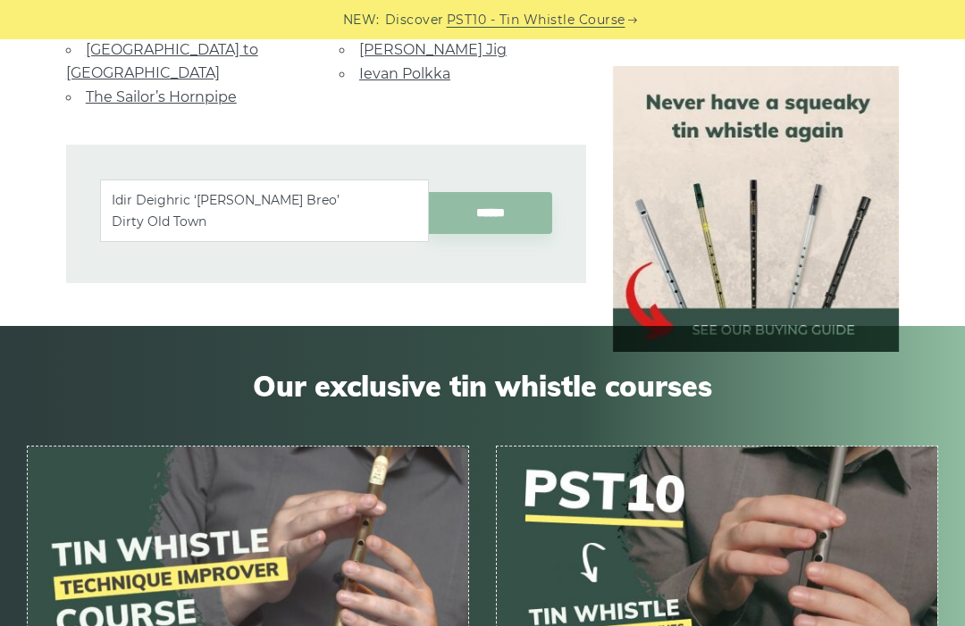
click at [126, 224] on li "Dirty Old Town" at bounding box center [265, 221] width 306 height 21
type input "**********"
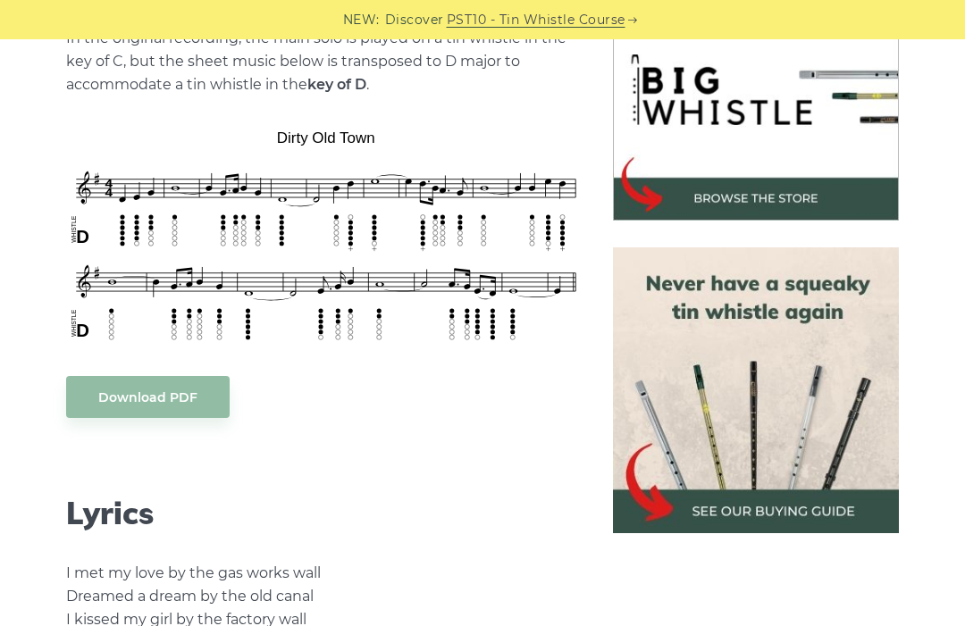
scroll to position [446, 0]
